Goal: Transaction & Acquisition: Obtain resource

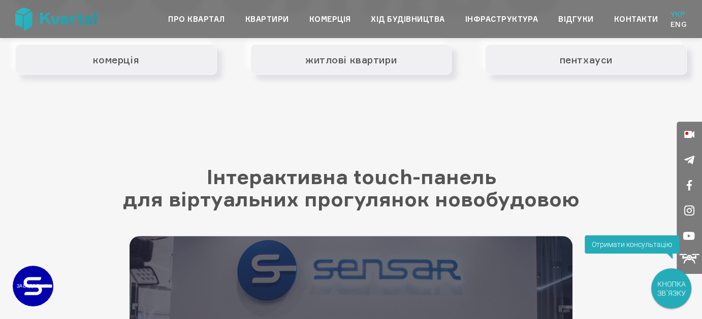
scroll to position [1422, 0]
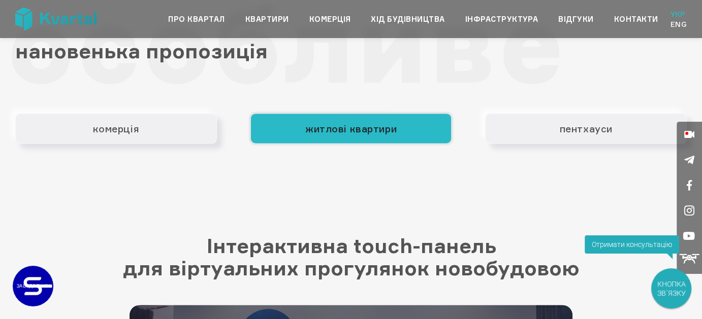
click at [292, 124] on button "житлові квартири" at bounding box center [351, 128] width 202 height 30
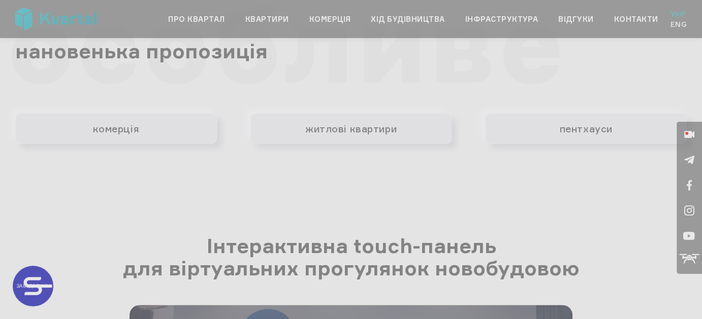
type input "+380"
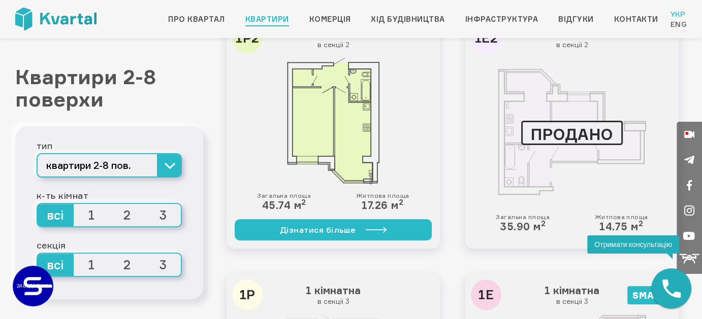
scroll to position [254, 0]
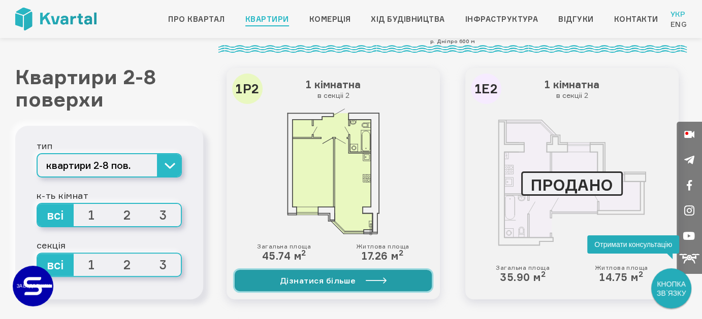
click at [291, 281] on link "Дізнатися більше" at bounding box center [333, 280] width 197 height 21
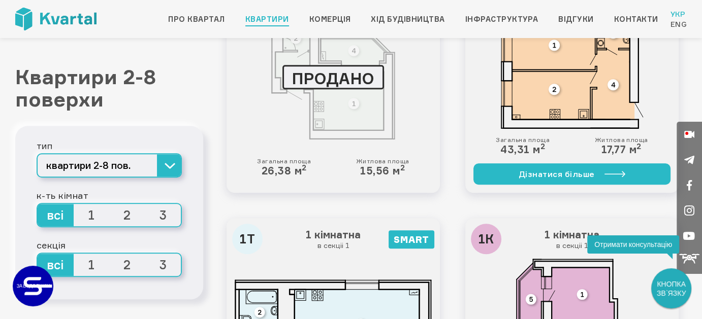
scroll to position [863, 0]
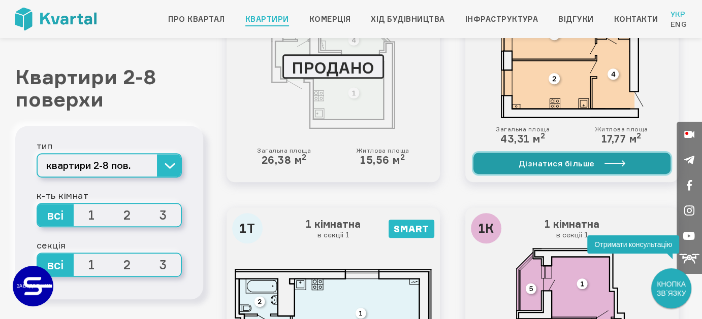
click at [483, 164] on link "Дізнатися більше" at bounding box center [571, 163] width 197 height 21
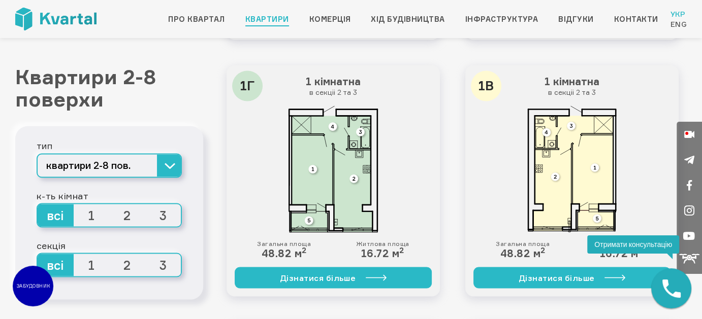
scroll to position [1777, 0]
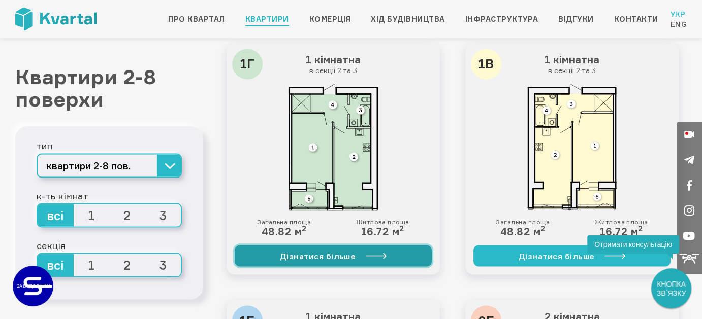
drag, startPoint x: 310, startPoint y: 253, endPoint x: 271, endPoint y: 242, distance: 40.7
click at [310, 253] on link "Дізнатися більше" at bounding box center [333, 255] width 197 height 21
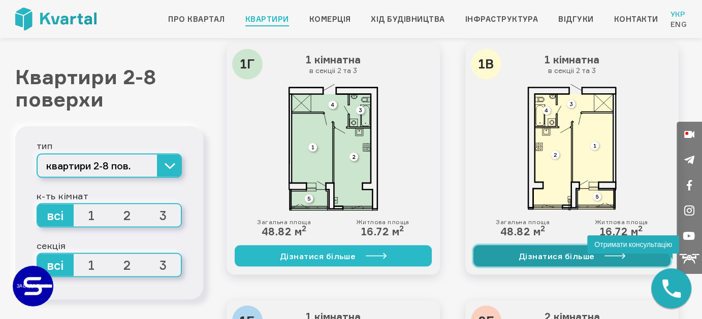
click at [527, 257] on link "Дізнатися більше" at bounding box center [571, 255] width 197 height 21
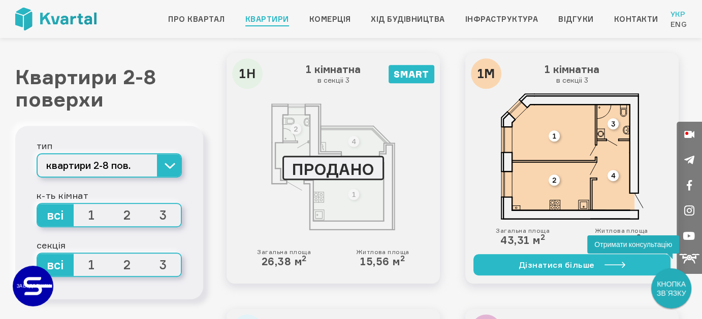
scroll to position [812, 0]
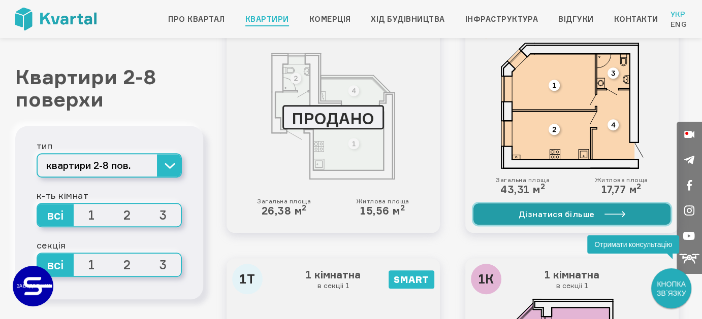
click at [565, 214] on link "Дізнатися більше" at bounding box center [571, 214] width 197 height 21
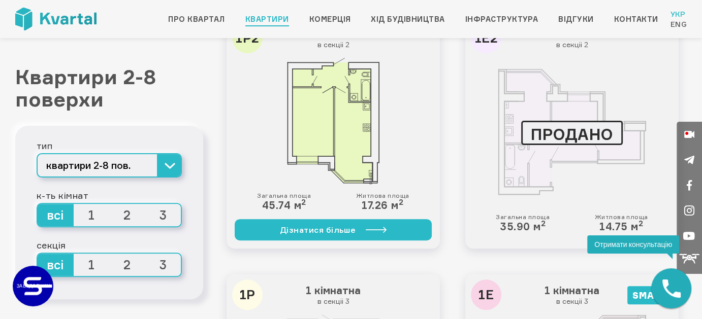
scroll to position [254, 0]
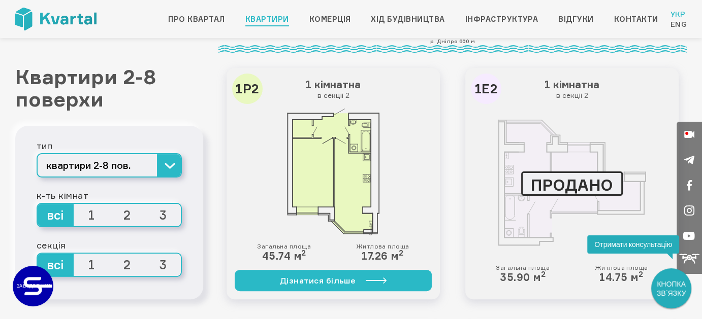
click at [311, 161] on img at bounding box center [333, 172] width 92 height 127
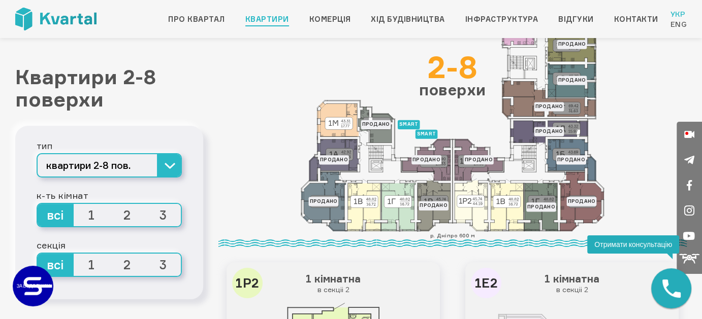
scroll to position [0, 0]
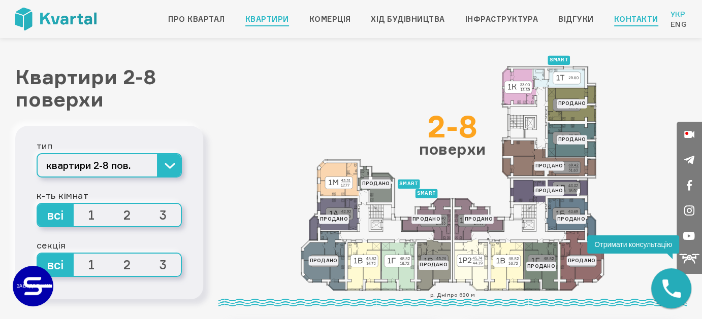
click at [624, 17] on link "Контакти" at bounding box center [636, 19] width 44 height 12
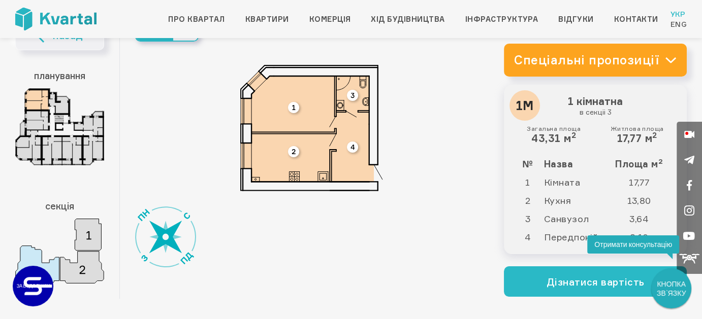
scroll to position [51, 0]
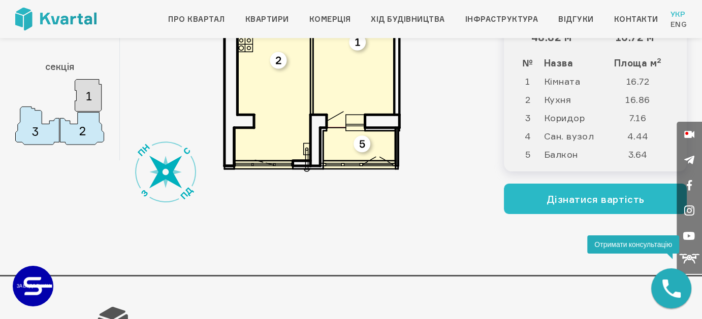
scroll to position [152, 0]
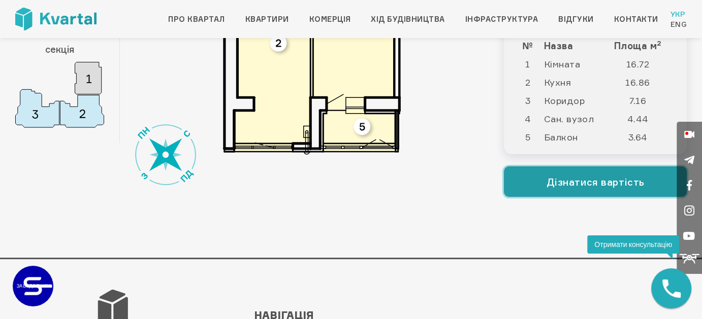
click at [567, 182] on button "Дізнатися вартість" at bounding box center [595, 182] width 183 height 30
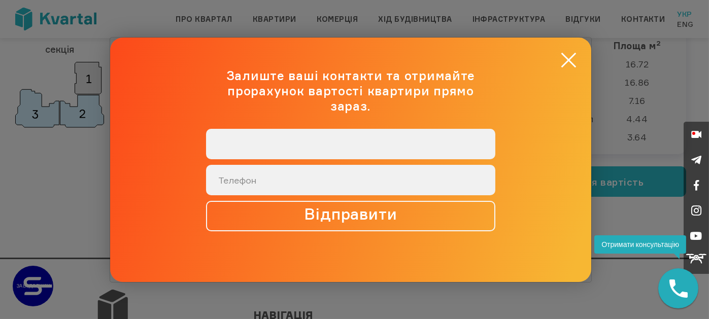
click at [322, 142] on input "text" at bounding box center [350, 144] width 289 height 30
type input "Олена"
click at [252, 177] on input "+38 (0__) ___-____" at bounding box center [350, 180] width 289 height 30
type input "+38 (050) 502-7482"
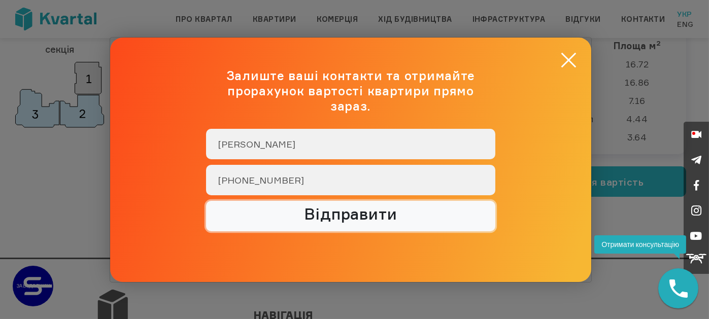
click at [325, 208] on button "Відправити" at bounding box center [350, 216] width 289 height 30
click at [352, 208] on button "Відправити" at bounding box center [350, 216] width 289 height 30
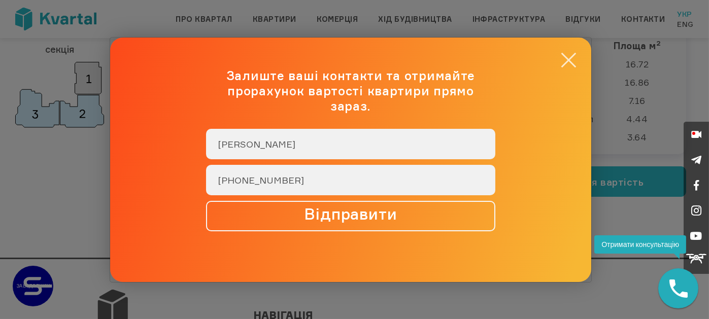
click at [564, 64] on button "×" at bounding box center [569, 60] width 20 height 20
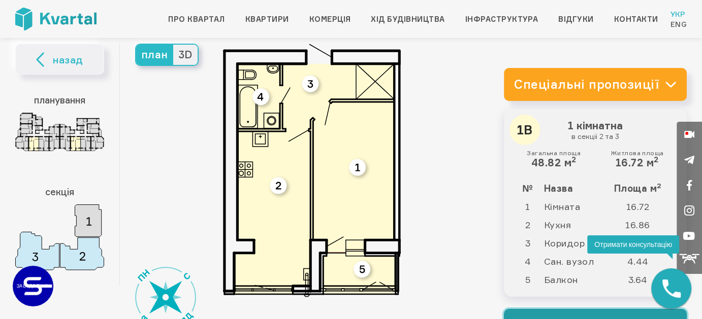
scroll to position [0, 0]
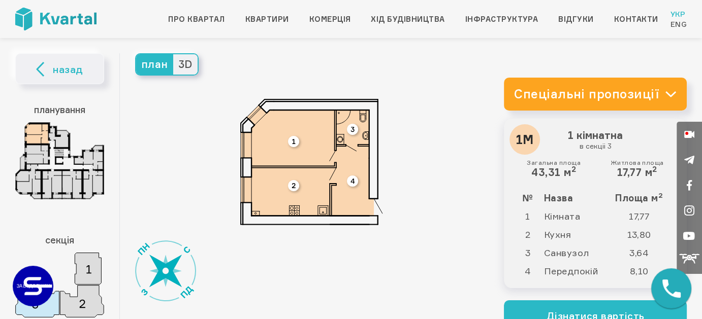
scroll to position [51, 0]
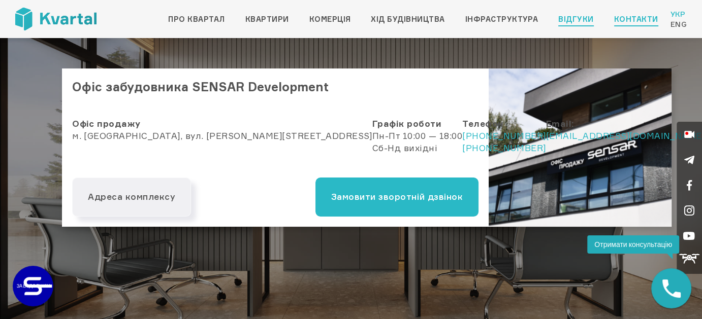
click at [578, 19] on link "Відгуки" at bounding box center [575, 19] width 35 height 12
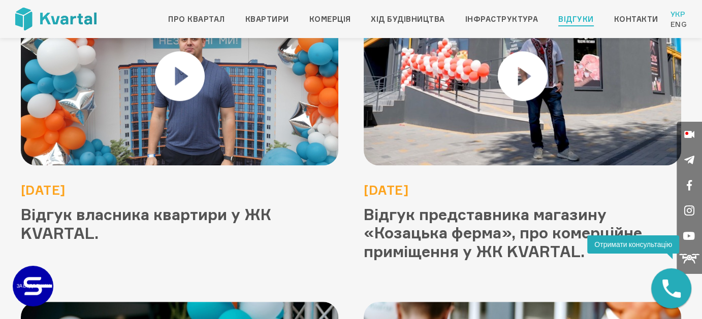
scroll to position [660, 0]
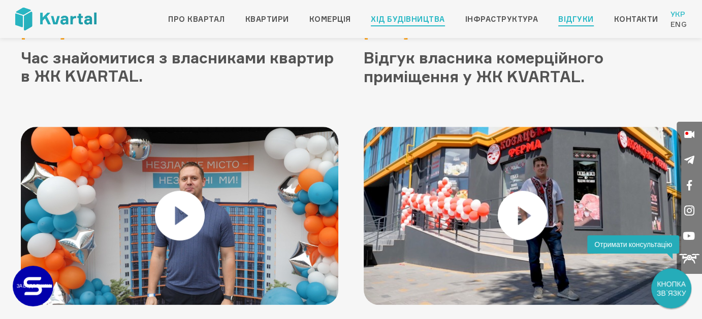
click at [418, 17] on link "Хід будівництва" at bounding box center [408, 19] width 74 height 12
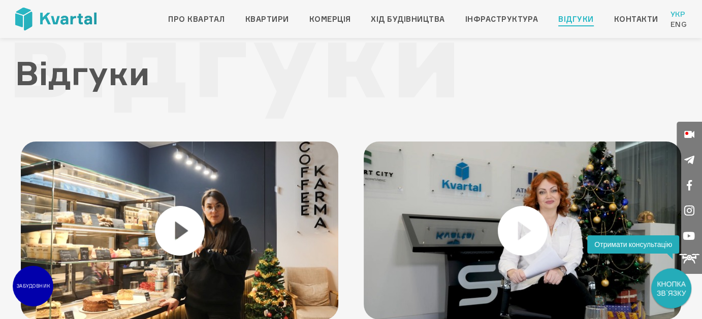
scroll to position [0, 0]
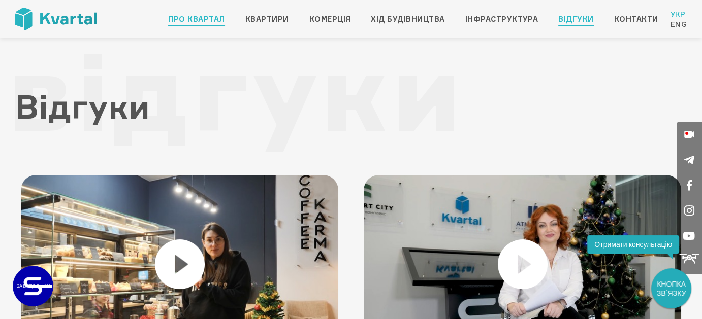
click at [197, 20] on link "Про квартал" at bounding box center [196, 19] width 56 height 12
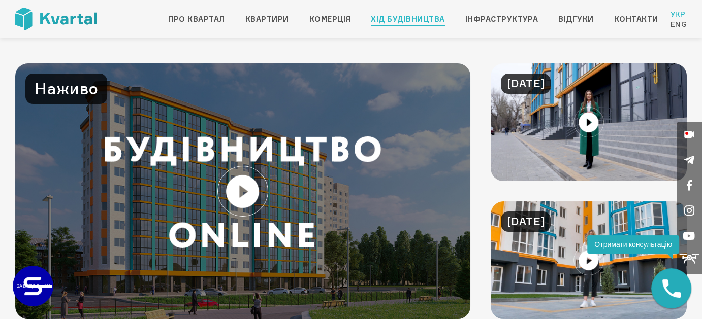
click at [587, 121] on link at bounding box center [588, 122] width 196 height 118
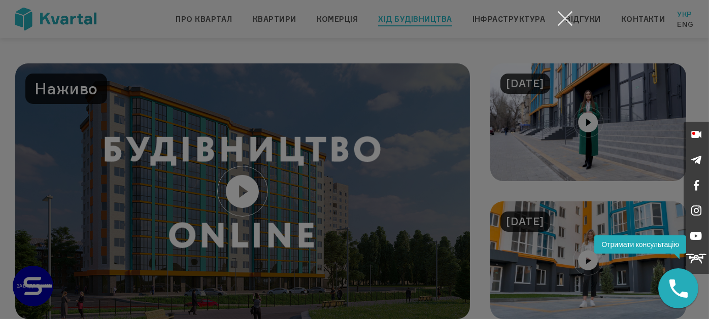
click at [569, 11] on button "Закрити" at bounding box center [565, 19] width 20 height 20
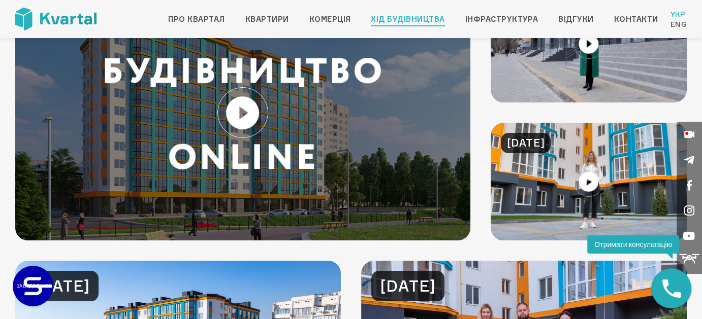
scroll to position [102, 0]
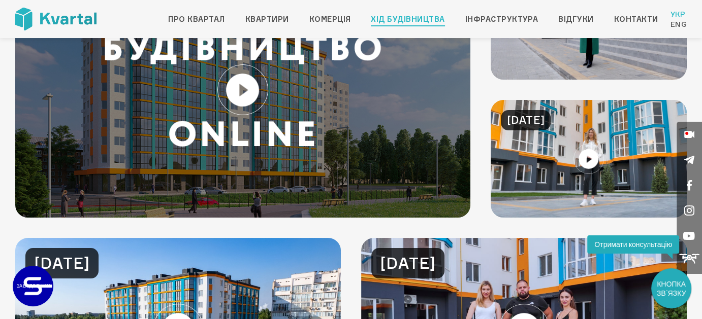
click at [587, 155] on link at bounding box center [588, 159] width 196 height 118
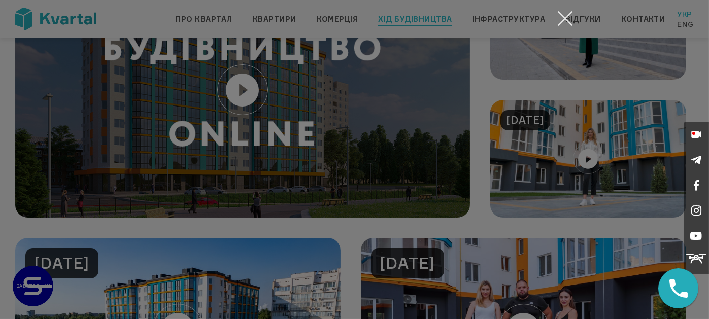
click at [568, 12] on button "Закрити" at bounding box center [565, 19] width 20 height 20
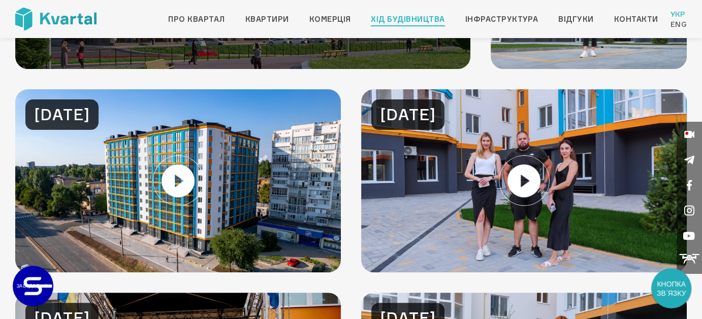
scroll to position [254, 0]
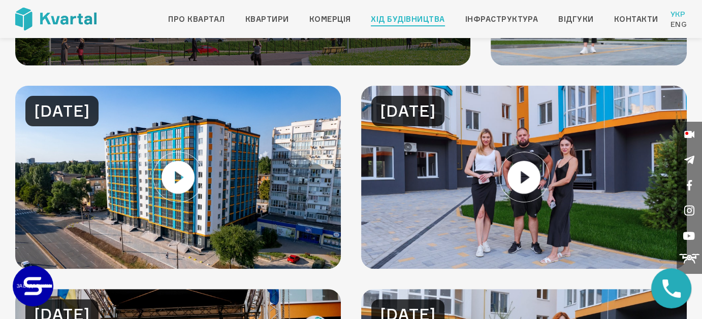
click at [177, 174] on link at bounding box center [177, 177] width 325 height 183
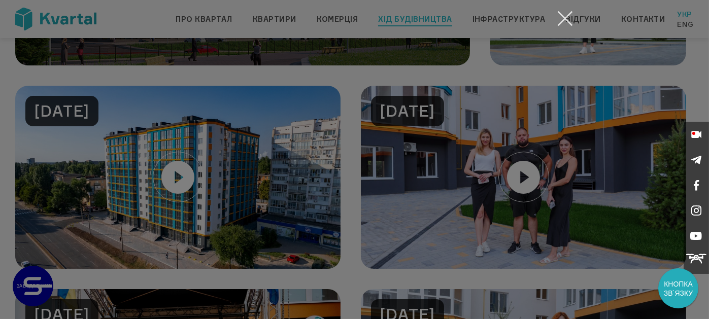
click at [573, 15] on button "Закрити" at bounding box center [565, 19] width 20 height 20
